Goal: Navigation & Orientation: Find specific page/section

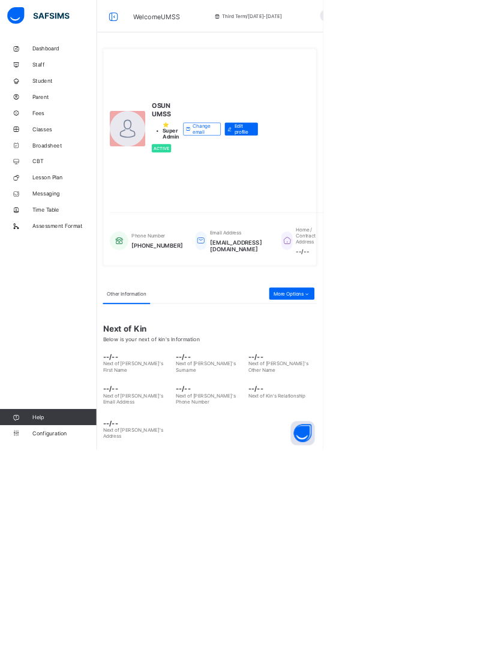
click at [67, 193] on span "Classes" at bounding box center [96, 192] width 96 height 10
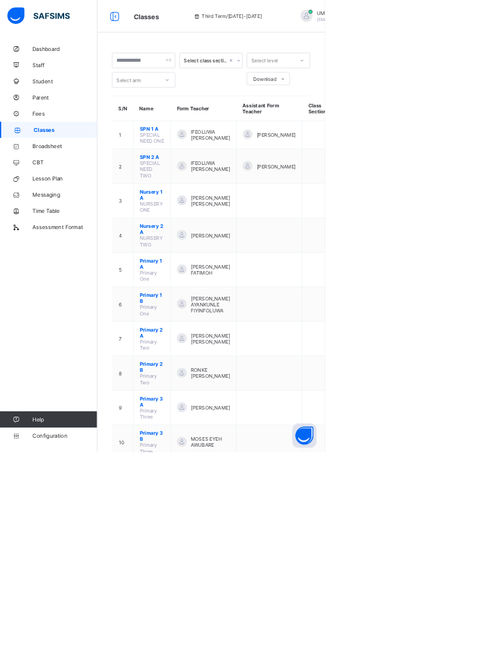
click at [65, 218] on span "Broadsheet" at bounding box center [96, 216] width 96 height 10
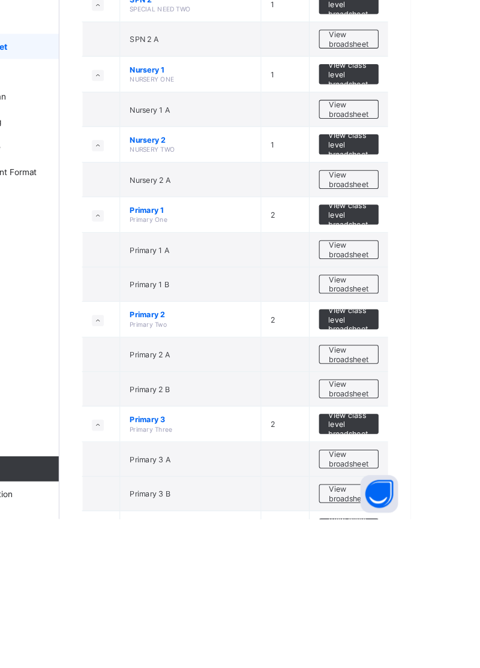
scroll to position [59, 0]
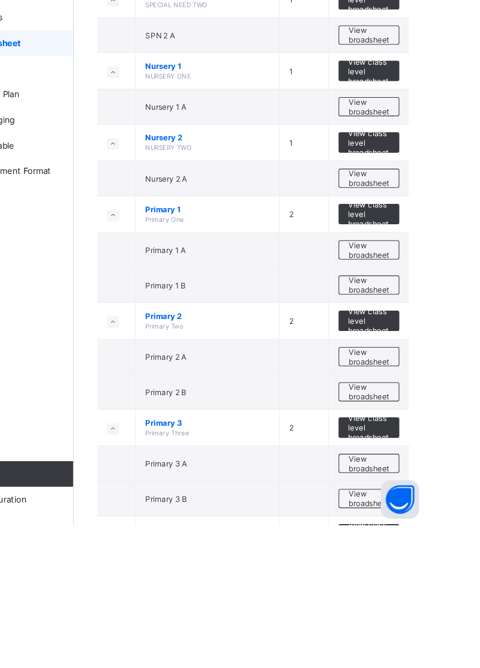
click at [419, 534] on span "View broadsheet" at bounding box center [421, 543] width 38 height 18
